Goal: Entertainment & Leisure: Consume media (video, audio)

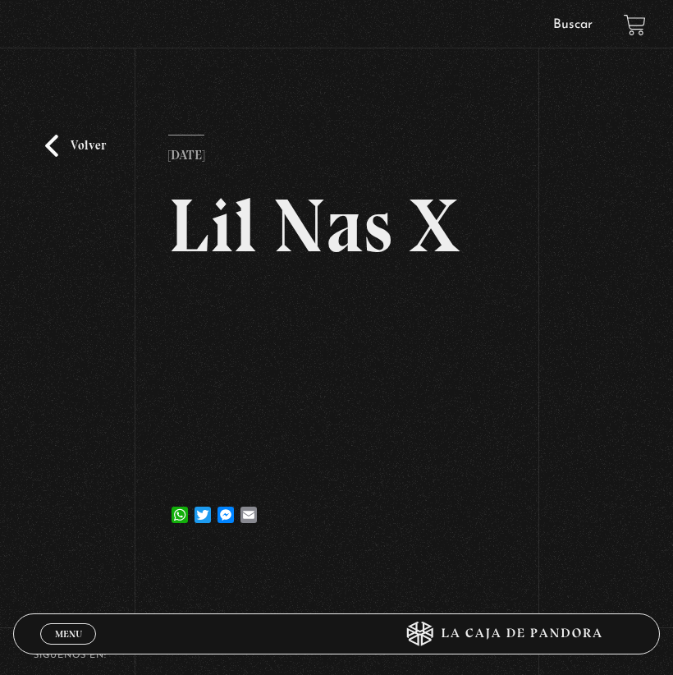
scroll to position [36, 0]
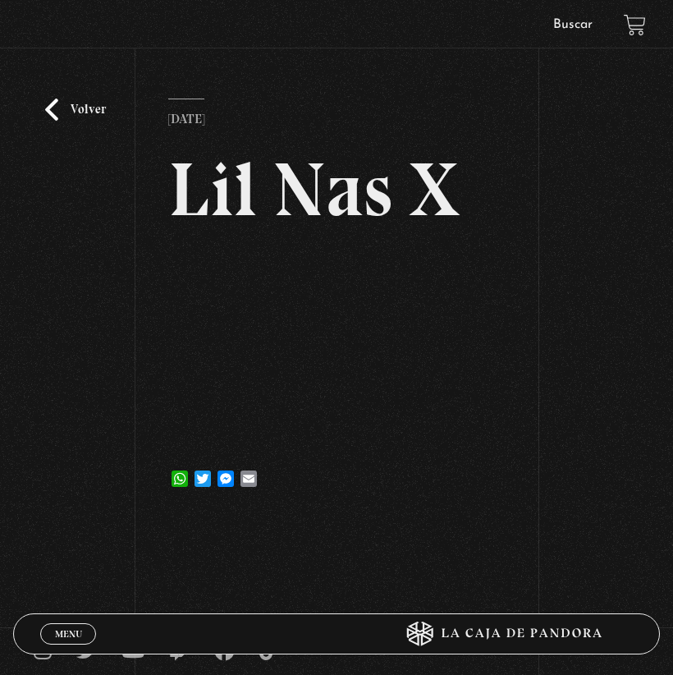
click at [81, 109] on link "Volver" at bounding box center [75, 110] width 61 height 22
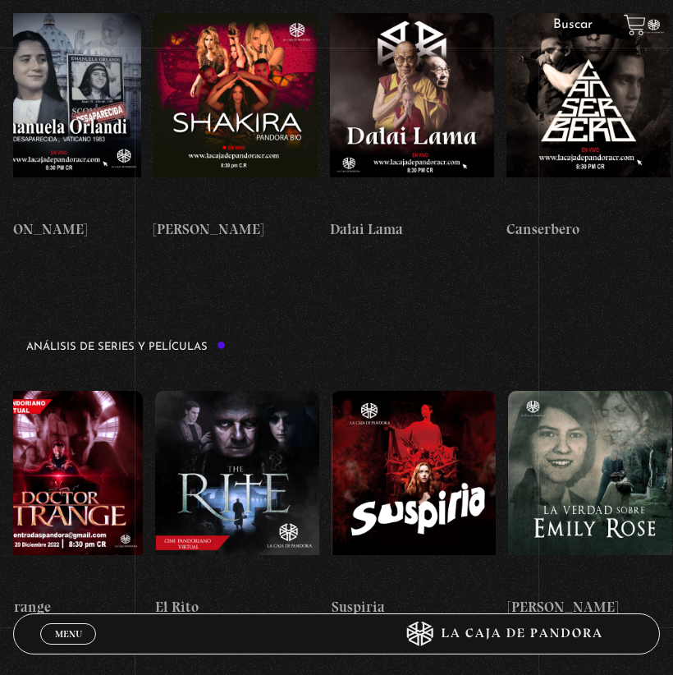
scroll to position [0, 1447]
click at [465, 391] on figure at bounding box center [414, 489] width 164 height 197
click at [417, 391] on figure at bounding box center [414, 489] width 164 height 197
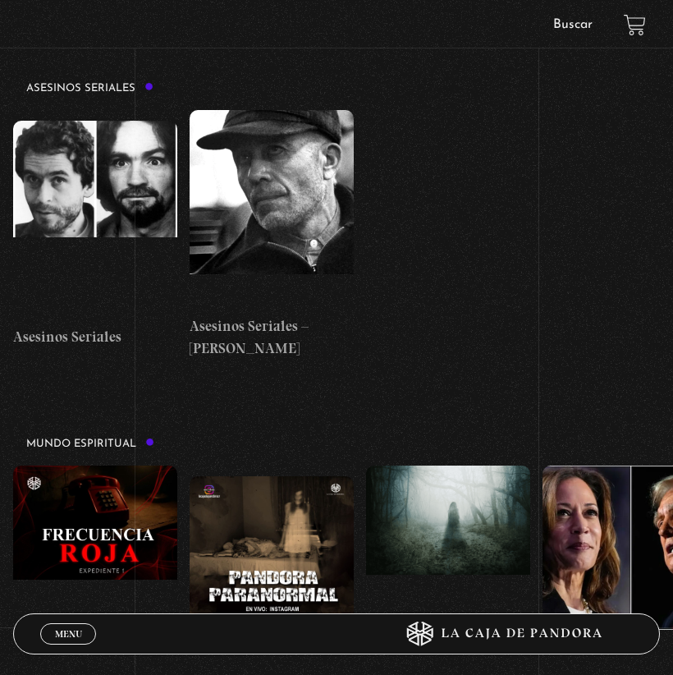
click at [73, 466] on figure at bounding box center [95, 564] width 164 height 197
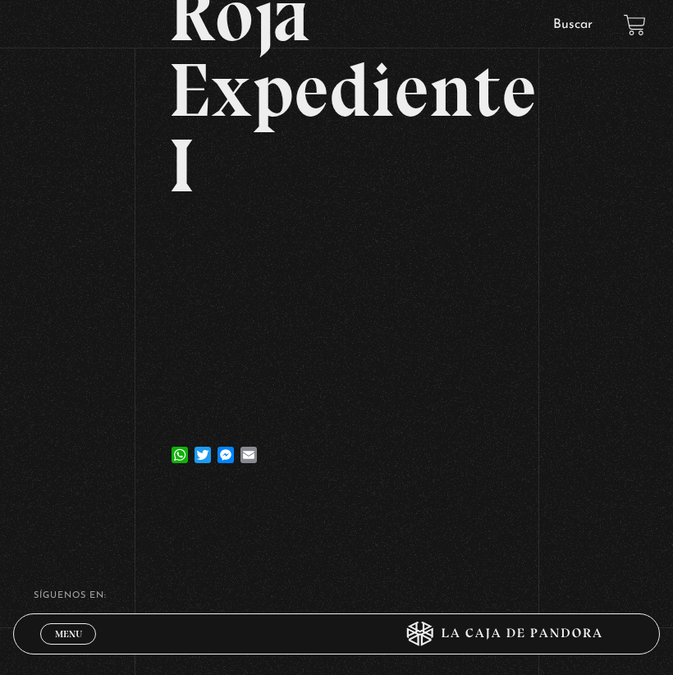
scroll to position [303, 0]
